Goal: Check status: Check status

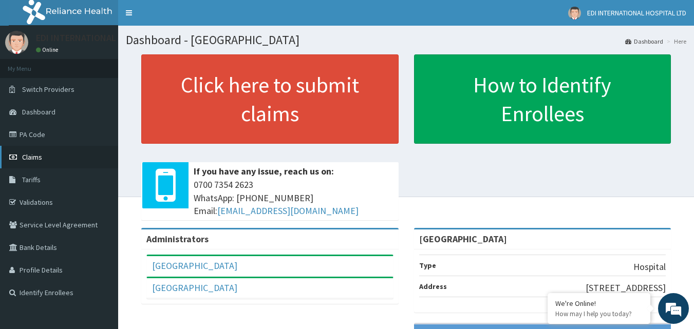
click at [56, 159] on link "Claims" at bounding box center [59, 157] width 118 height 23
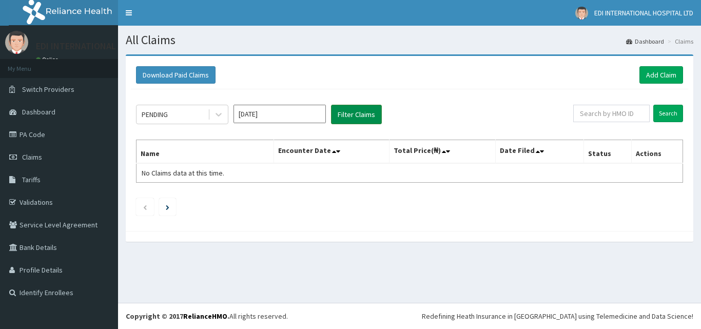
click at [354, 116] on button "Filter Claims" at bounding box center [356, 115] width 51 height 20
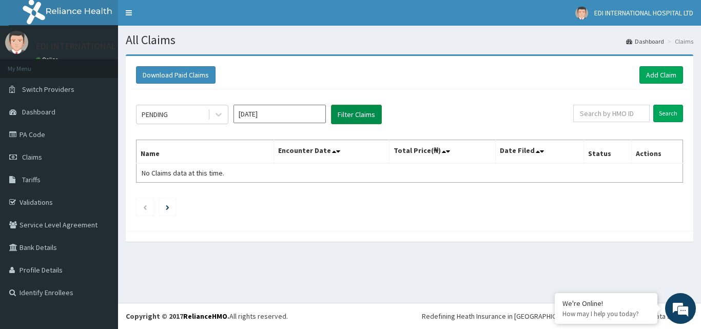
click at [346, 116] on button "Filter Claims" at bounding box center [356, 115] width 51 height 20
click at [361, 111] on button "Filter Claims" at bounding box center [356, 115] width 51 height 20
click at [357, 116] on button "Filter Claims" at bounding box center [356, 115] width 51 height 20
click at [213, 116] on div at bounding box center [218, 114] width 18 height 18
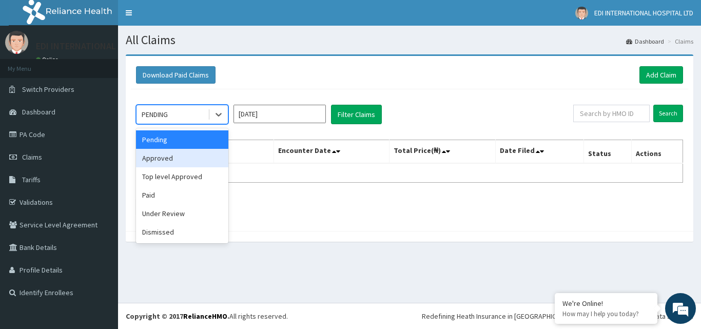
click at [156, 155] on div "Approved" at bounding box center [182, 158] width 92 height 18
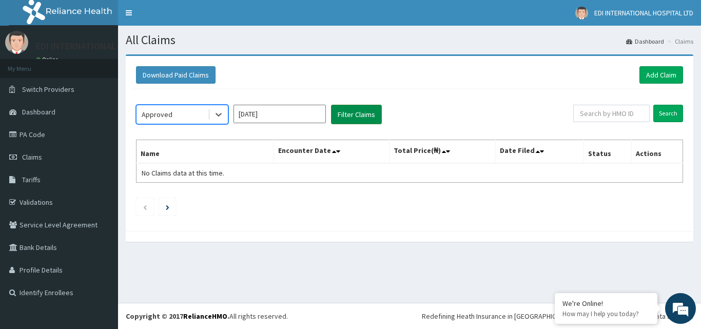
click at [361, 116] on button "Filter Claims" at bounding box center [356, 115] width 51 height 20
click at [351, 111] on button "Filter Claims" at bounding box center [356, 115] width 51 height 20
click at [222, 116] on icon at bounding box center [219, 114] width 10 height 10
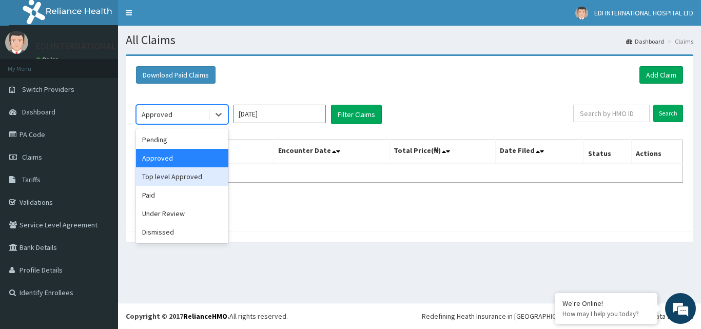
click at [183, 179] on div "Top level Approved" at bounding box center [182, 176] width 92 height 18
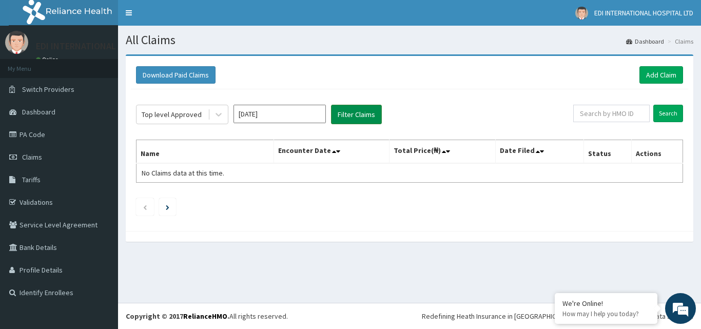
click at [354, 112] on button "Filter Claims" at bounding box center [356, 115] width 51 height 20
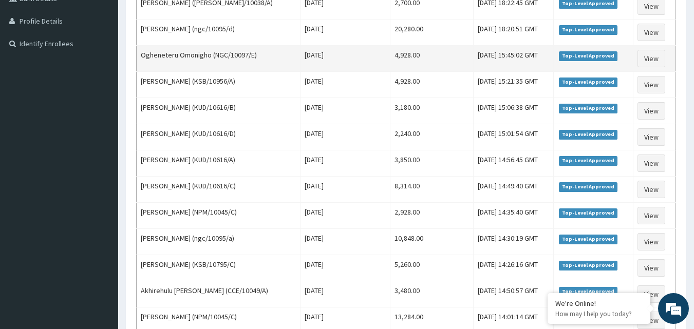
scroll to position [230, 0]
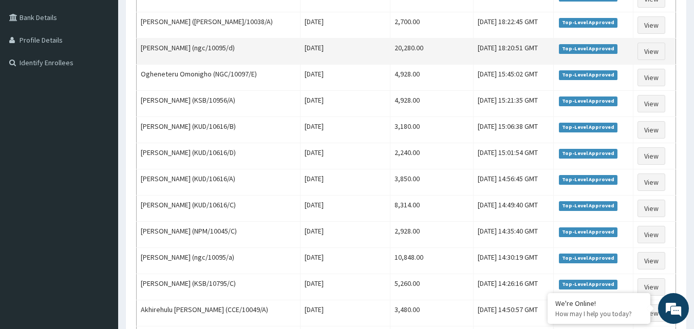
click at [320, 54] on td "[DATE]" at bounding box center [345, 52] width 90 height 26
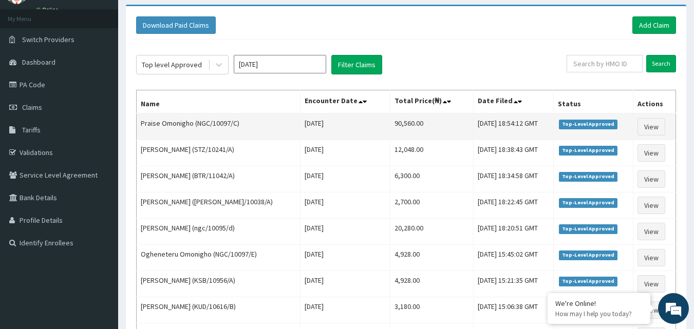
scroll to position [0, 0]
